Goal: Task Accomplishment & Management: Manage account settings

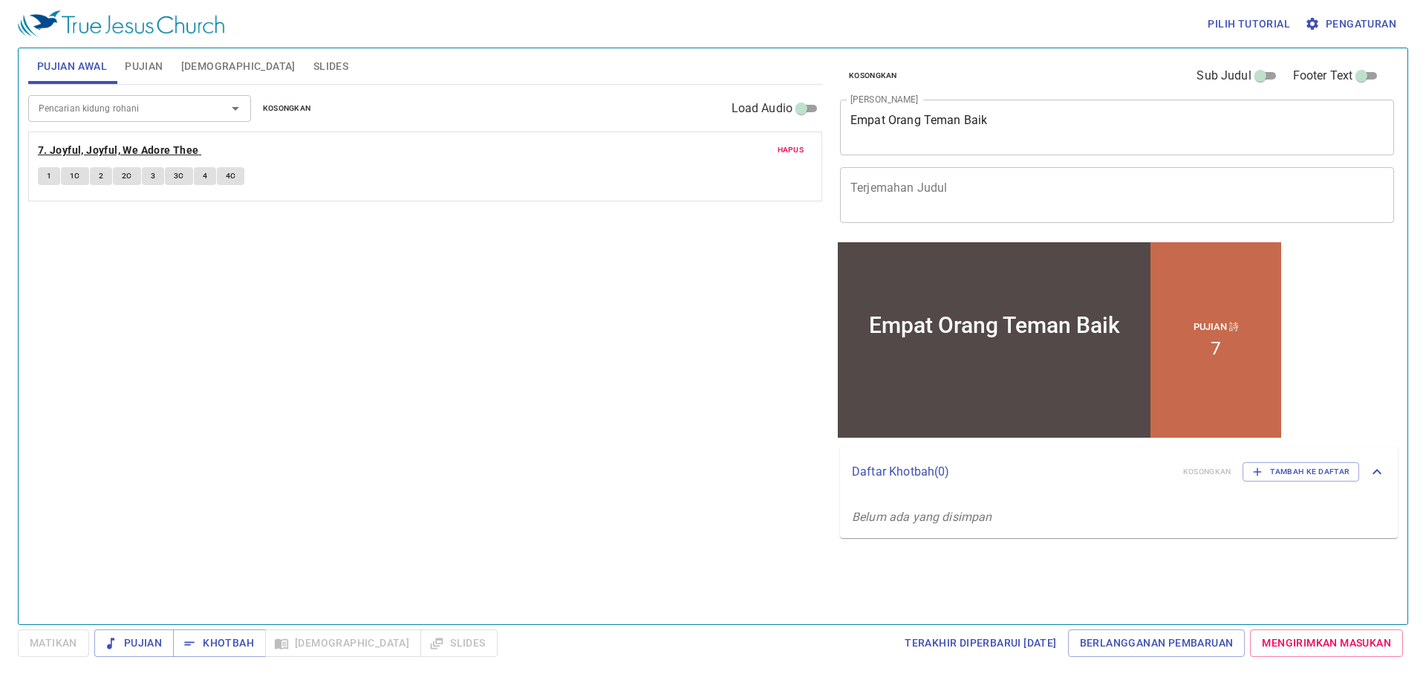
click at [138, 153] on b "7. Joyful, Joyful, We Adore Thee" at bounding box center [118, 150] width 161 height 19
click at [1351, 25] on span "Pengaturan" at bounding box center [1352, 24] width 88 height 19
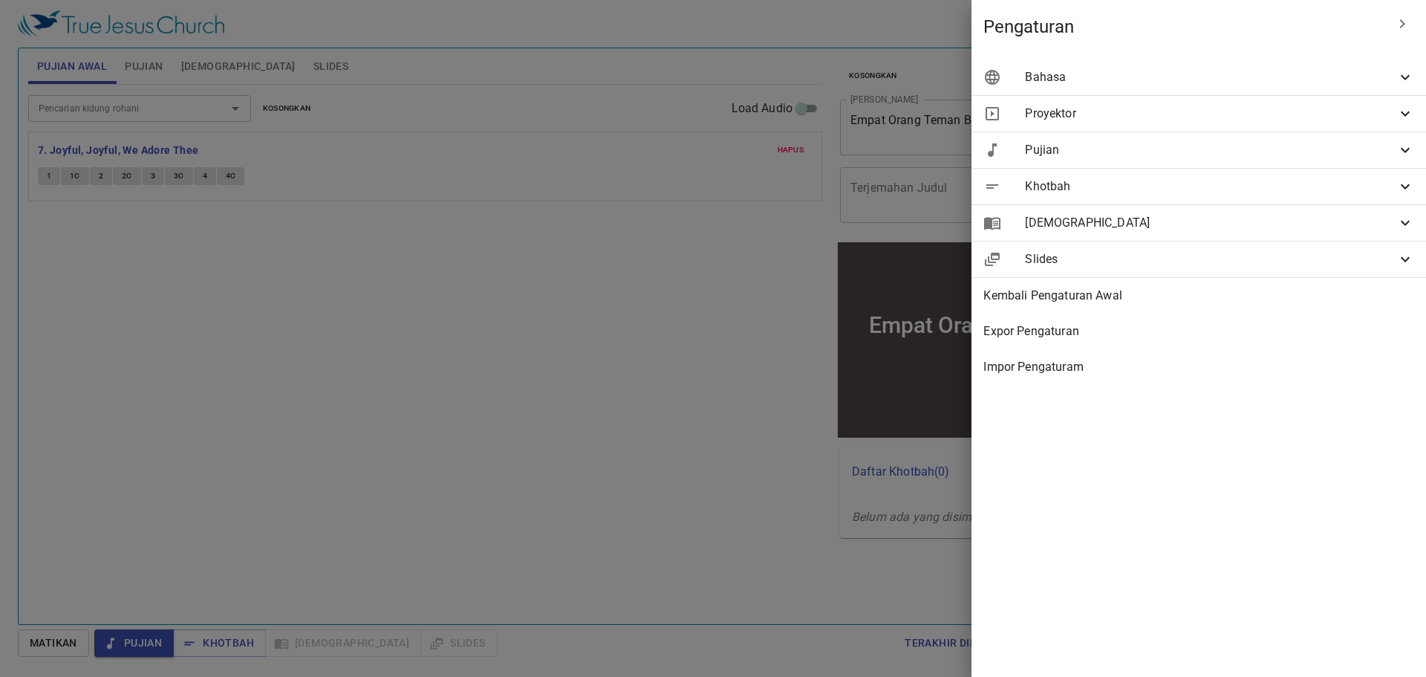
click at [1245, 82] on span "Bahasa" at bounding box center [1210, 77] width 371 height 18
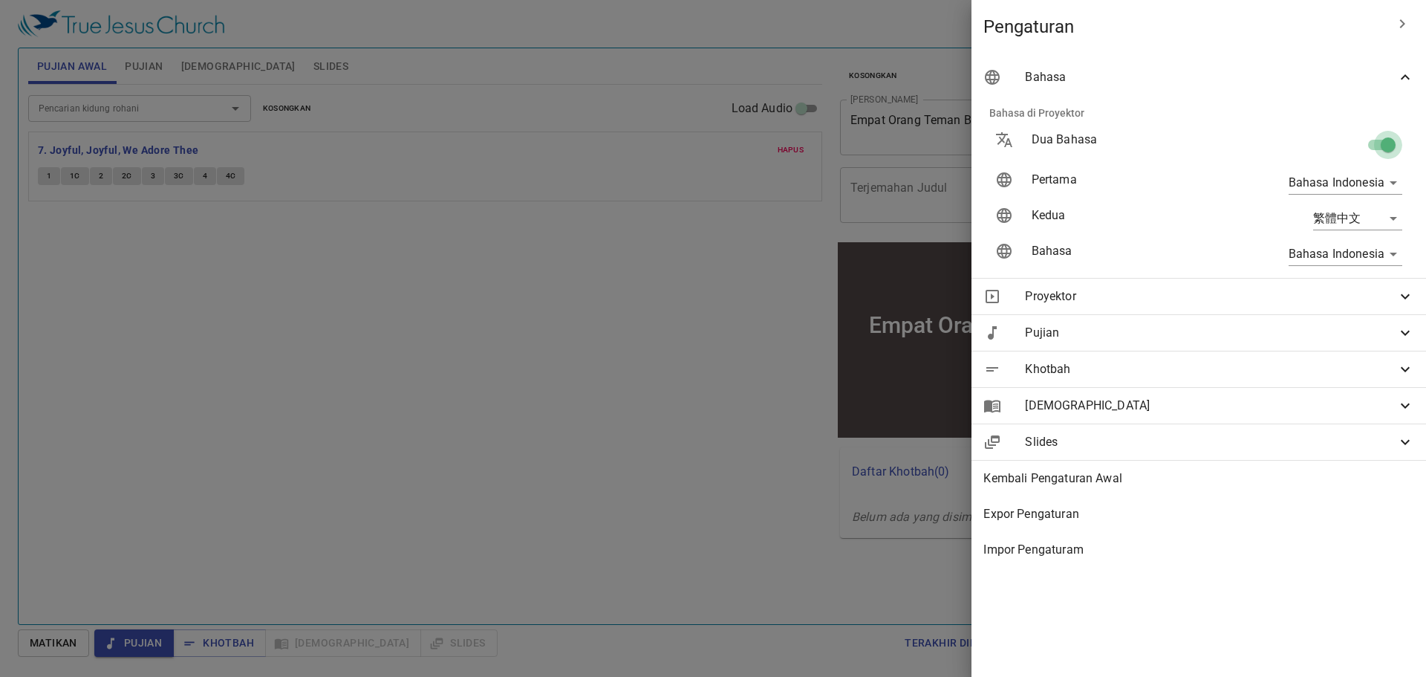
click at [1381, 148] on input "checkbox" at bounding box center [1388, 148] width 85 height 28
checkbox input "false"
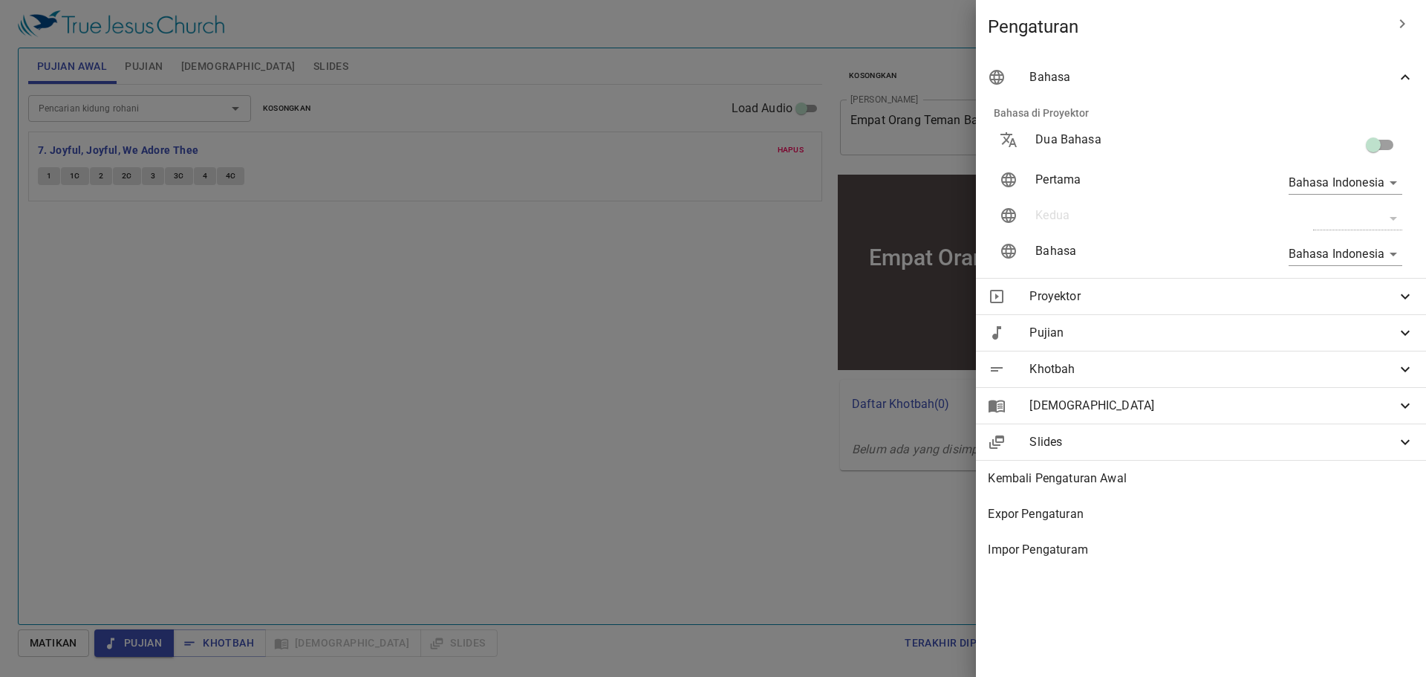
click at [588, 240] on div at bounding box center [713, 338] width 1426 height 677
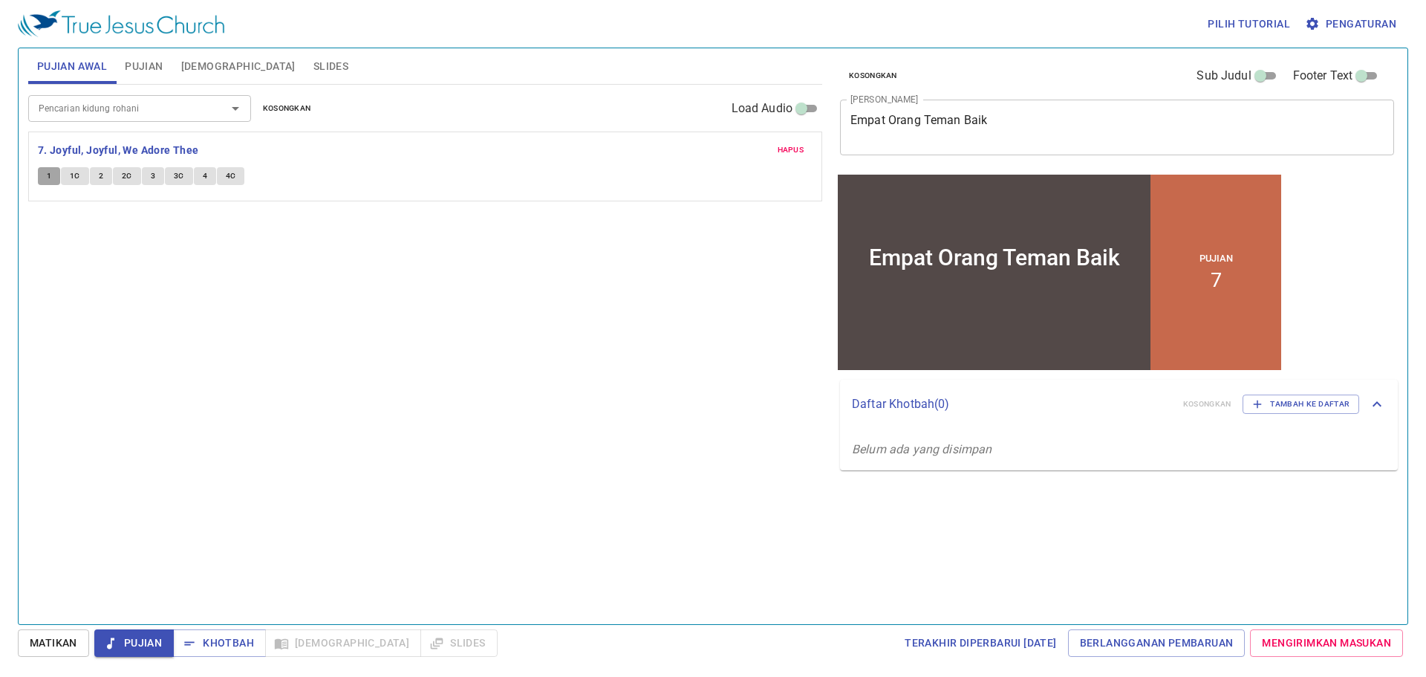
click at [49, 170] on span "1" at bounding box center [49, 175] width 4 height 13
click at [38, 167] on button "1" at bounding box center [49, 176] width 22 height 18
click at [49, 170] on span "1" at bounding box center [49, 175] width 4 height 13
